Goal: Navigation & Orientation: Find specific page/section

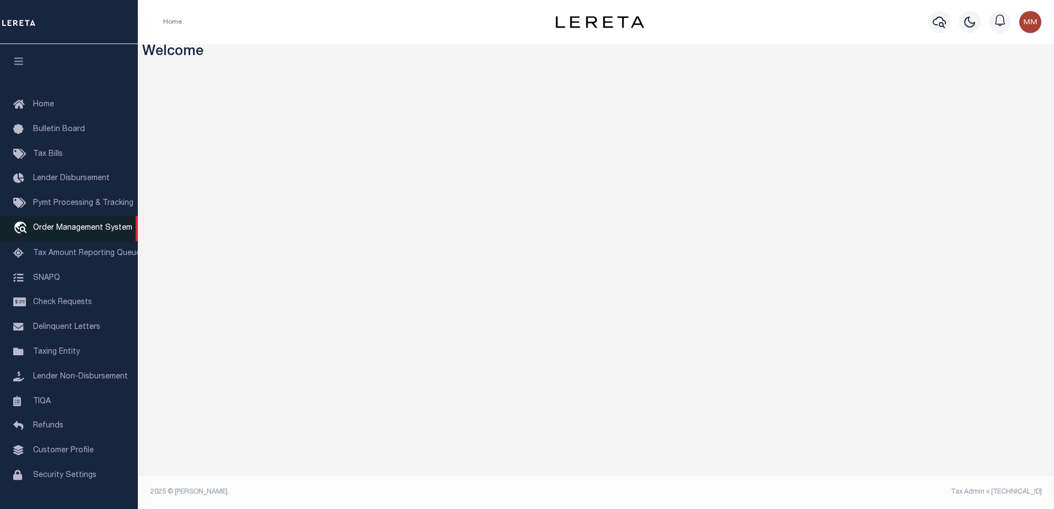
click at [71, 232] on span "Order Management System" at bounding box center [82, 228] width 99 height 8
click at [99, 231] on span "Order Management System" at bounding box center [82, 228] width 99 height 8
